Goal: Find specific page/section: Find specific page/section

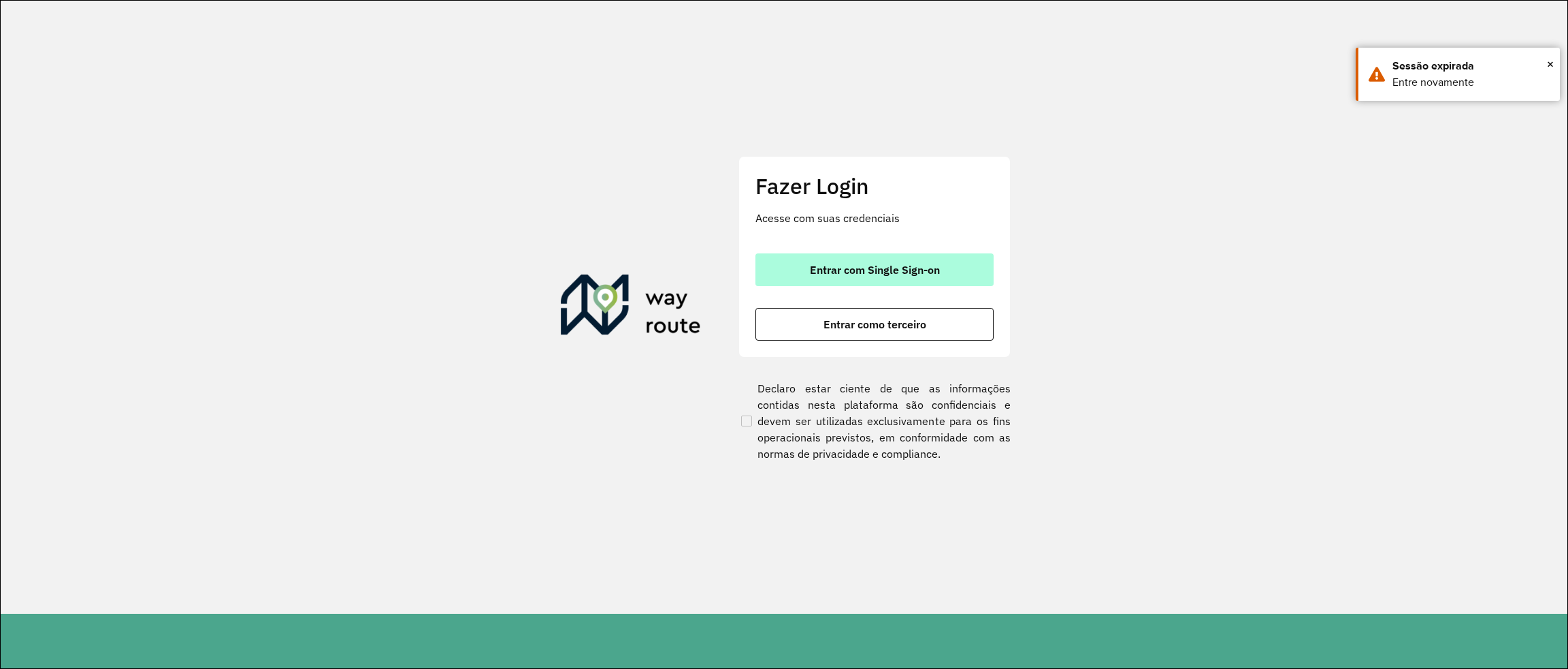
click at [935, 256] on button "Entrar com Single Sign-on" at bounding box center [874, 270] width 238 height 33
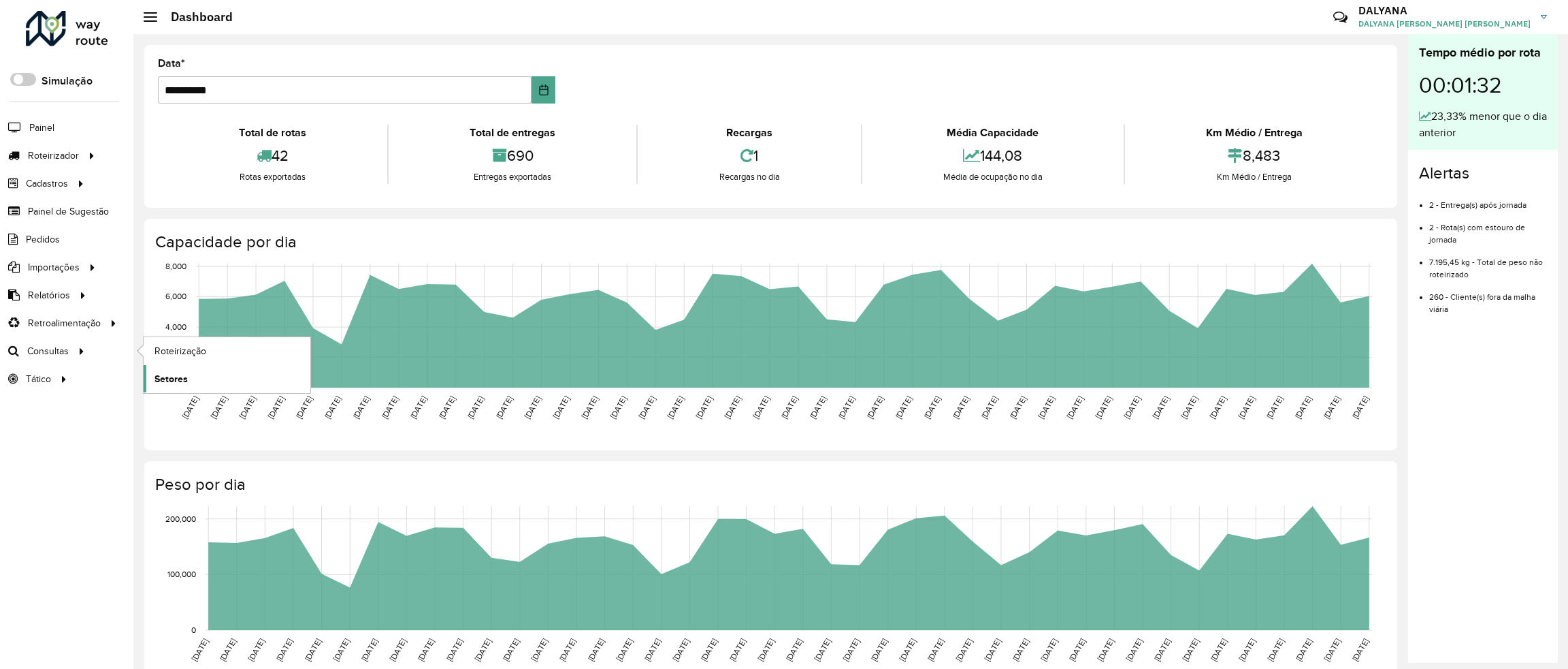
click at [186, 385] on span "Setores" at bounding box center [171, 379] width 34 height 14
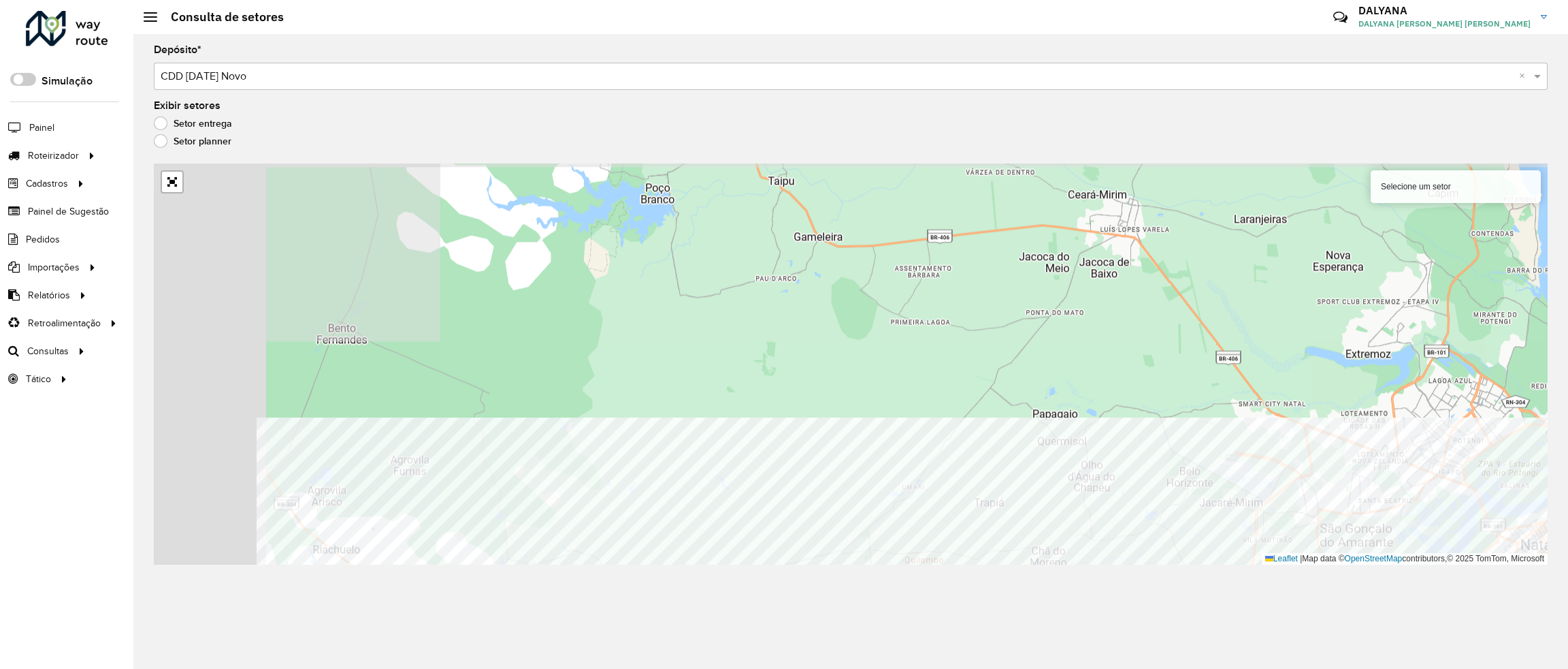
click at [919, 589] on div "Depósito * Selecione um depósito × CDD [DATE] Novo × Exibir setores Setor entre…" at bounding box center [851, 352] width 1435 height 635
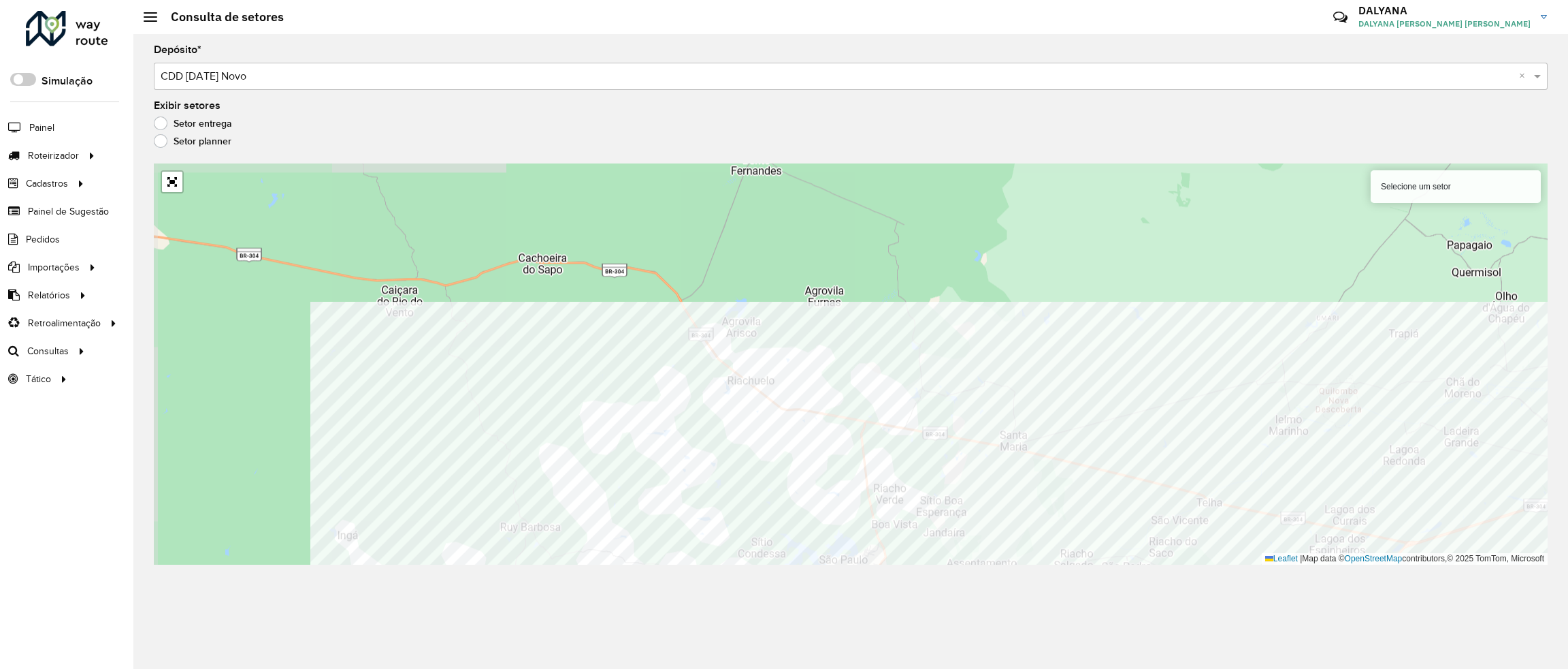
click at [455, 587] on div "Depósito * Selecione um depósito × CDD [DATE] Novo × Exibir setores Setor entre…" at bounding box center [851, 352] width 1435 height 635
